Goal: Entertainment & Leisure: Browse casually

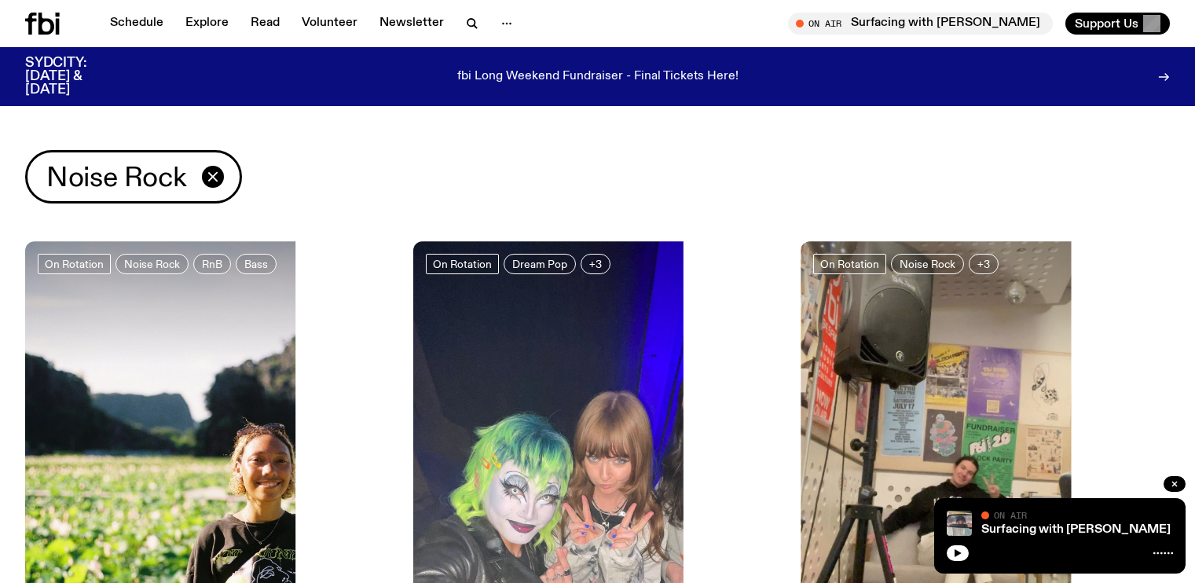
scroll to position [541, 0]
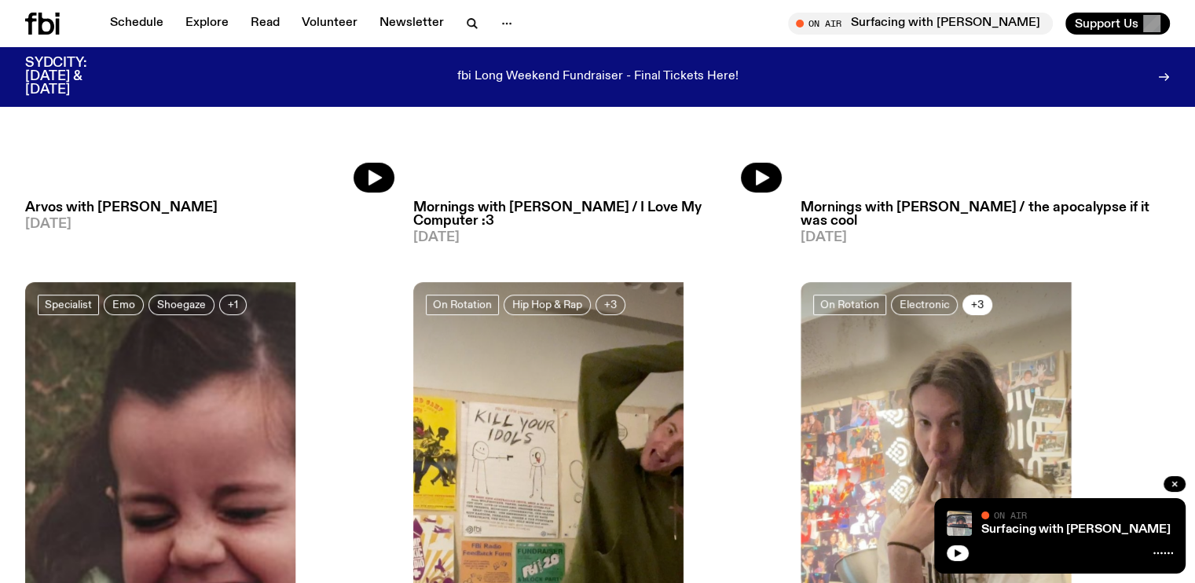
click at [971, 299] on span "+3" at bounding box center [977, 305] width 13 height 12
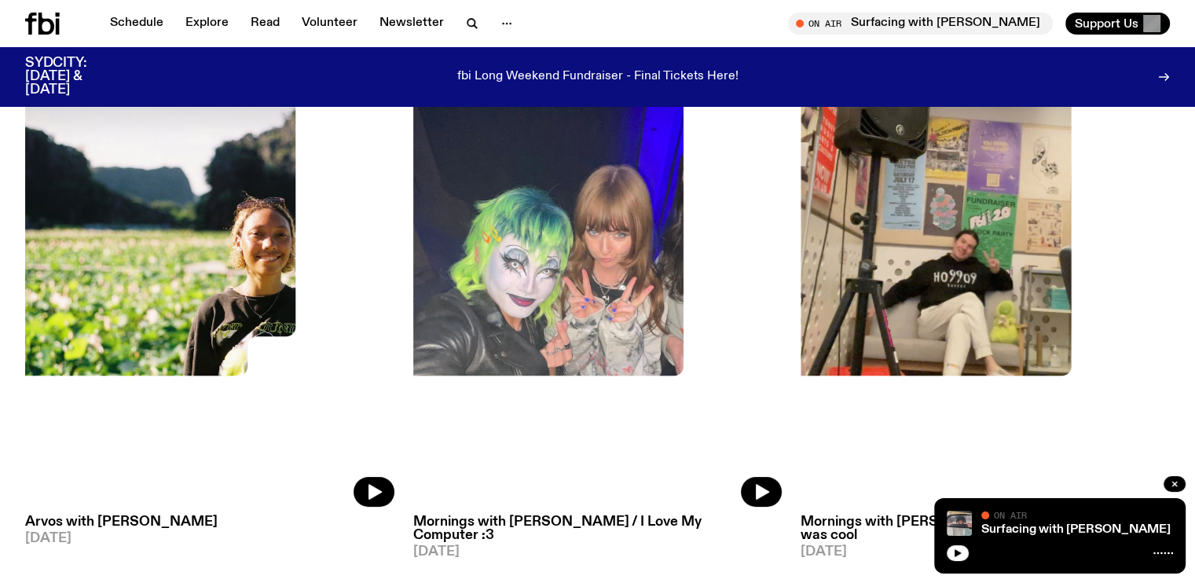
scroll to position [0, 0]
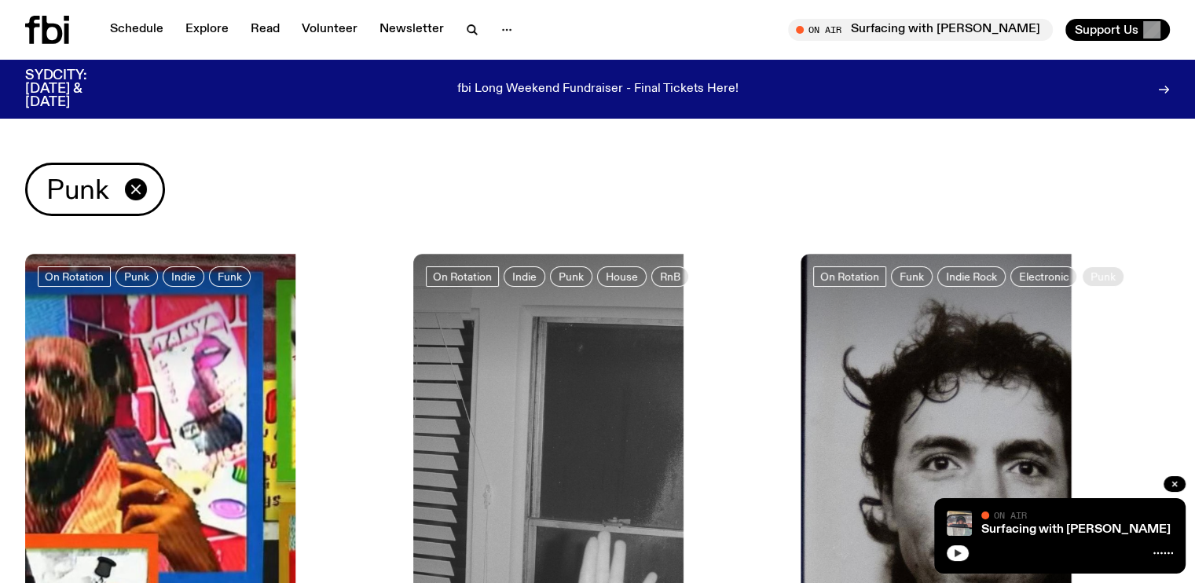
click at [952, 554] on button "button" at bounding box center [958, 553] width 22 height 16
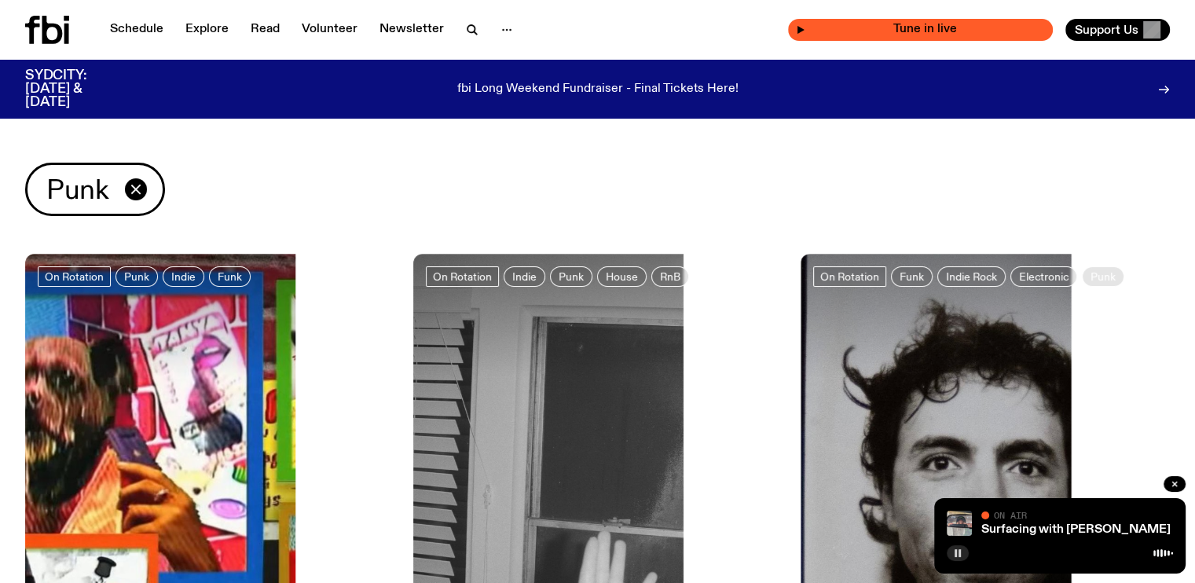
click at [805, 30] on icon "button" at bounding box center [801, 30] width 7 height 8
click at [808, 29] on div "Tune in live" at bounding box center [920, 30] width 265 height 22
click at [978, 19] on div "Tune in live" at bounding box center [920, 30] width 265 height 22
click at [960, 549] on rect "button" at bounding box center [960, 553] width 2 height 8
click at [860, 28] on span "Tune in live" at bounding box center [926, 30] width 240 height 12
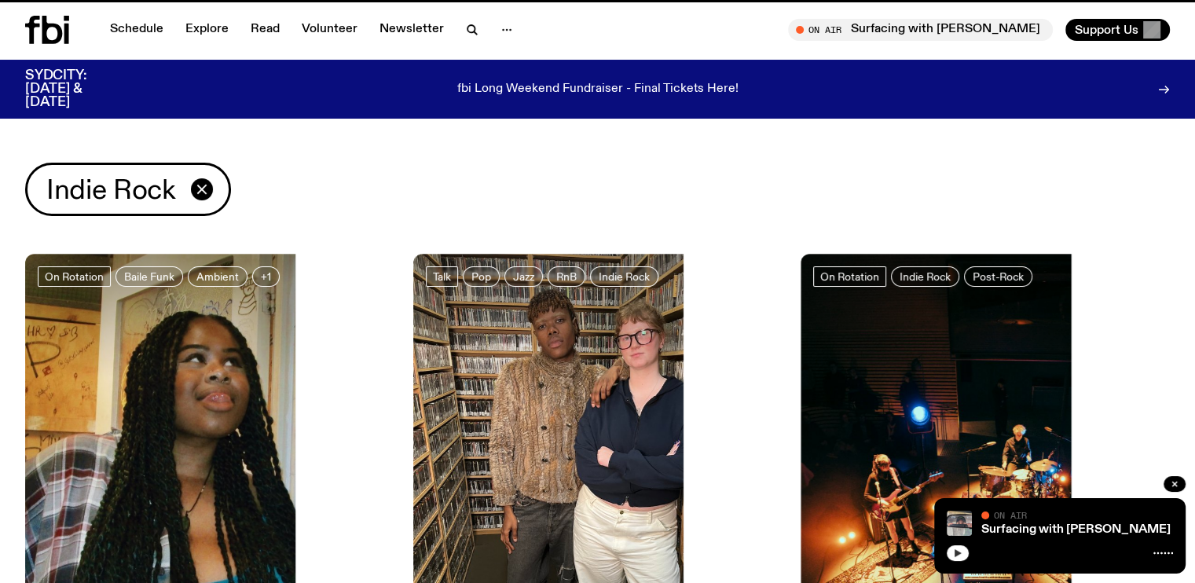
click at [69, 23] on icon at bounding box center [47, 30] width 44 height 28
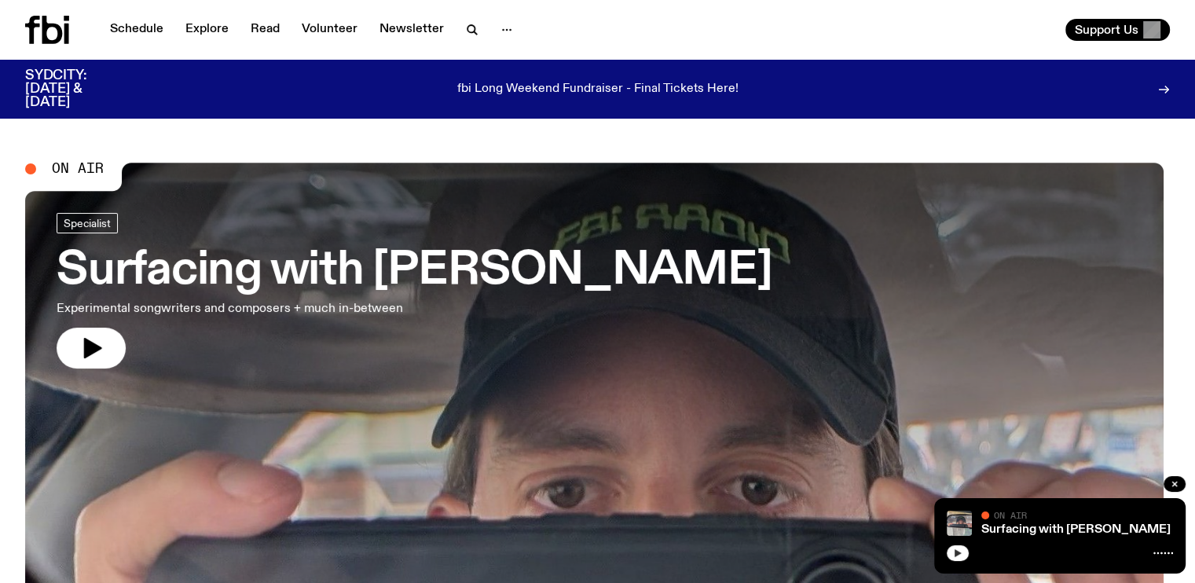
click at [43, 165] on div "On Air" at bounding box center [64, 169] width 79 height 14
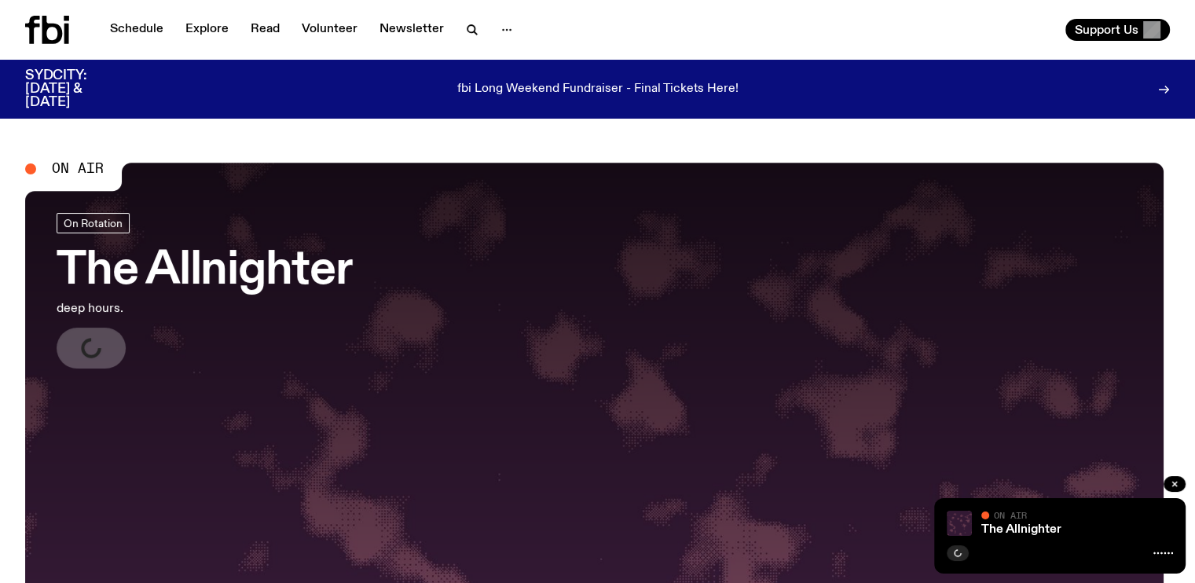
drag, startPoint x: 0, startPoint y: 0, endPoint x: 733, endPoint y: 134, distance: 745.4
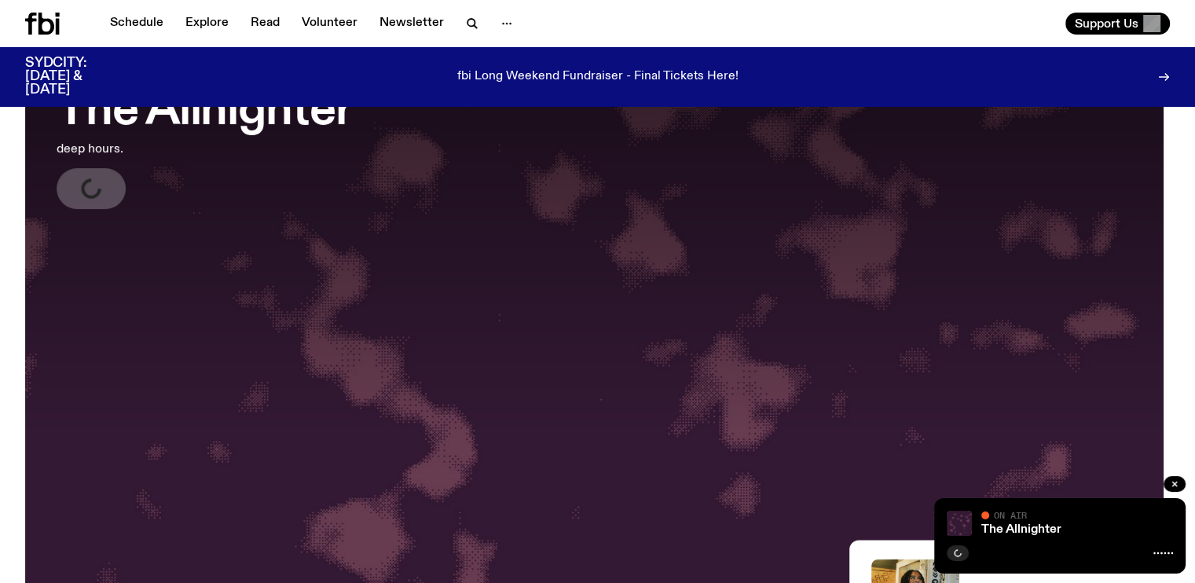
scroll to position [146, 0]
click at [112, 194] on button "button" at bounding box center [91, 189] width 69 height 41
